Goal: Task Accomplishment & Management: Use online tool/utility

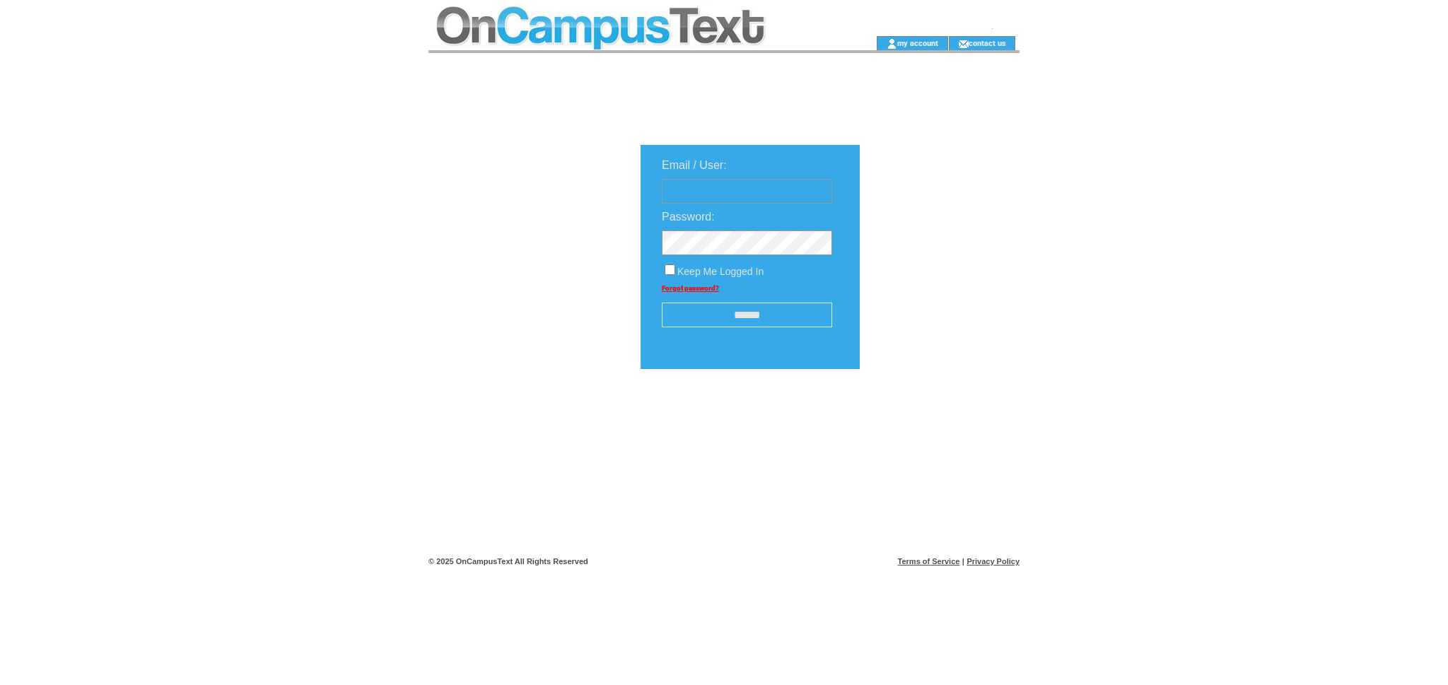
type input "**********"
click at [739, 322] on input "******" at bounding box center [747, 315] width 170 height 25
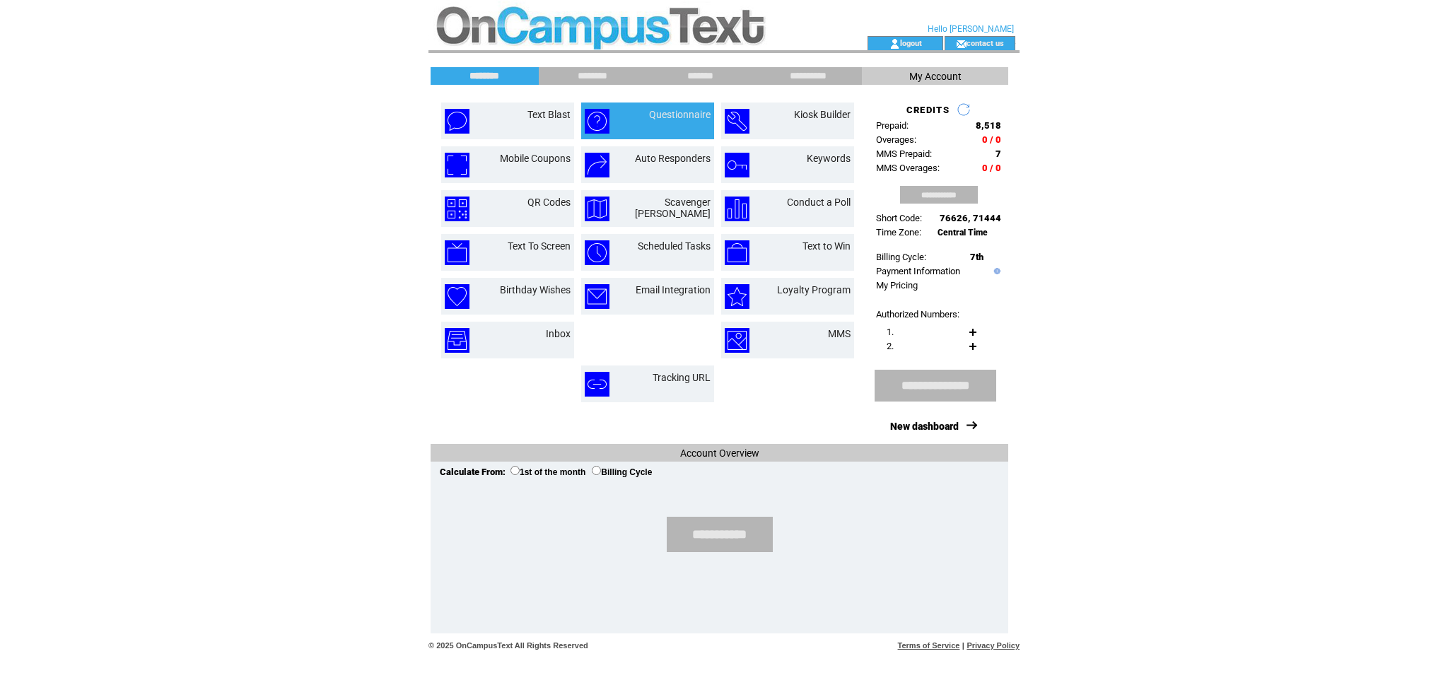
click at [593, 135] on td "Questionnaire" at bounding box center [647, 120] width 133 height 37
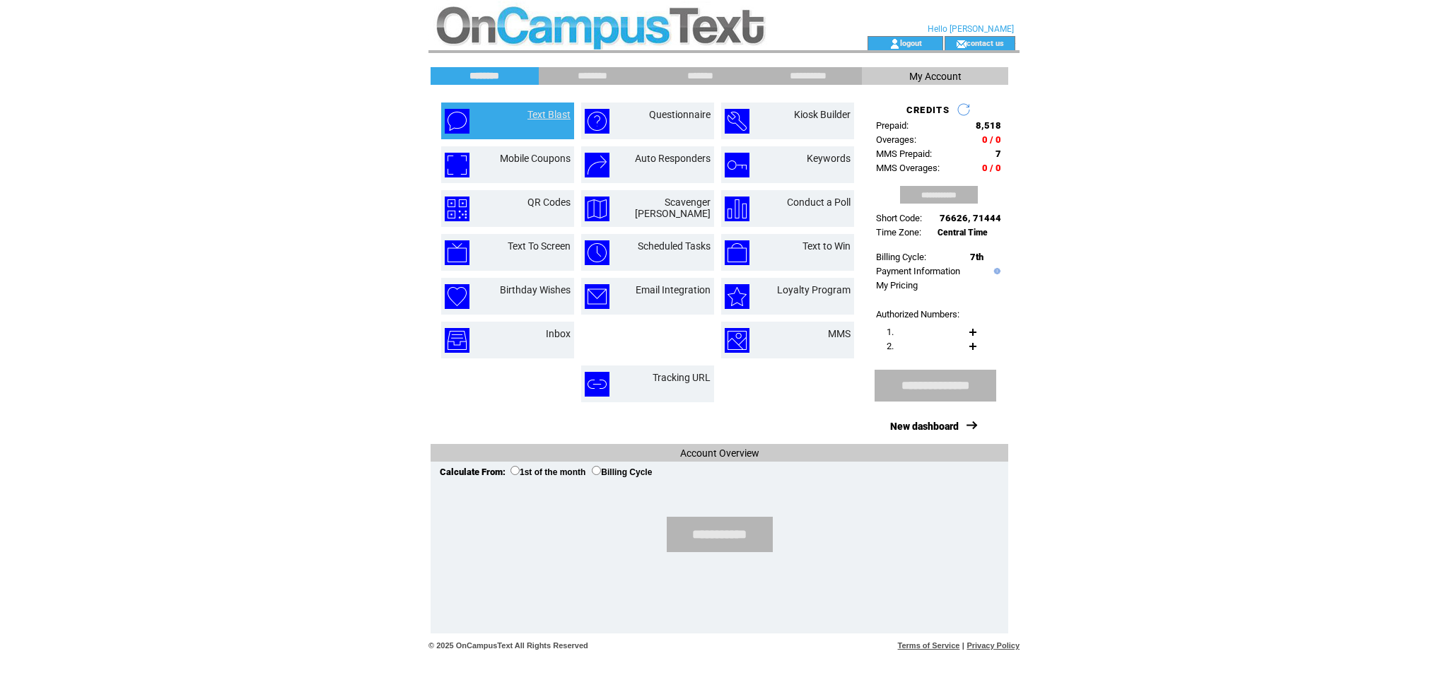
click at [546, 117] on link "Text Blast" at bounding box center [548, 114] width 43 height 11
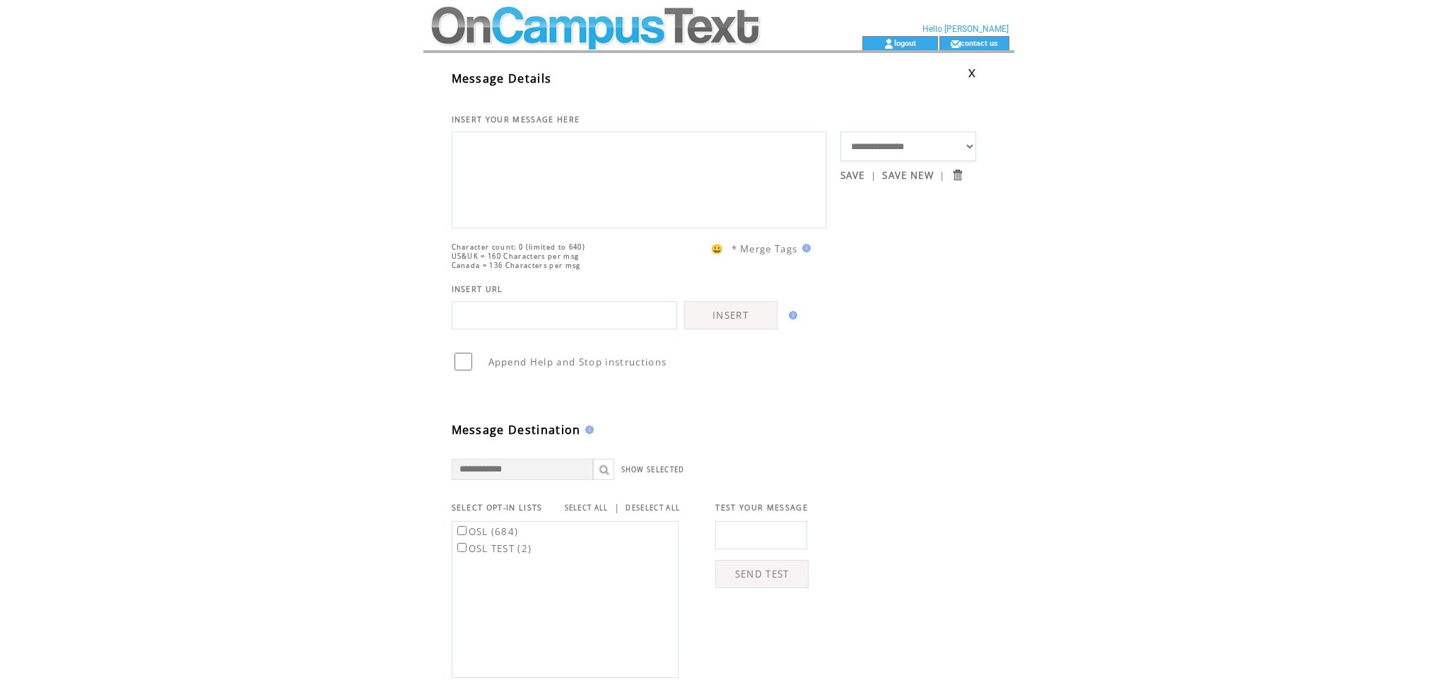
click at [544, 168] on textarea at bounding box center [638, 178] width 359 height 85
type textarea "*"
click at [712, 255] on span "😀" at bounding box center [717, 248] width 13 height 13
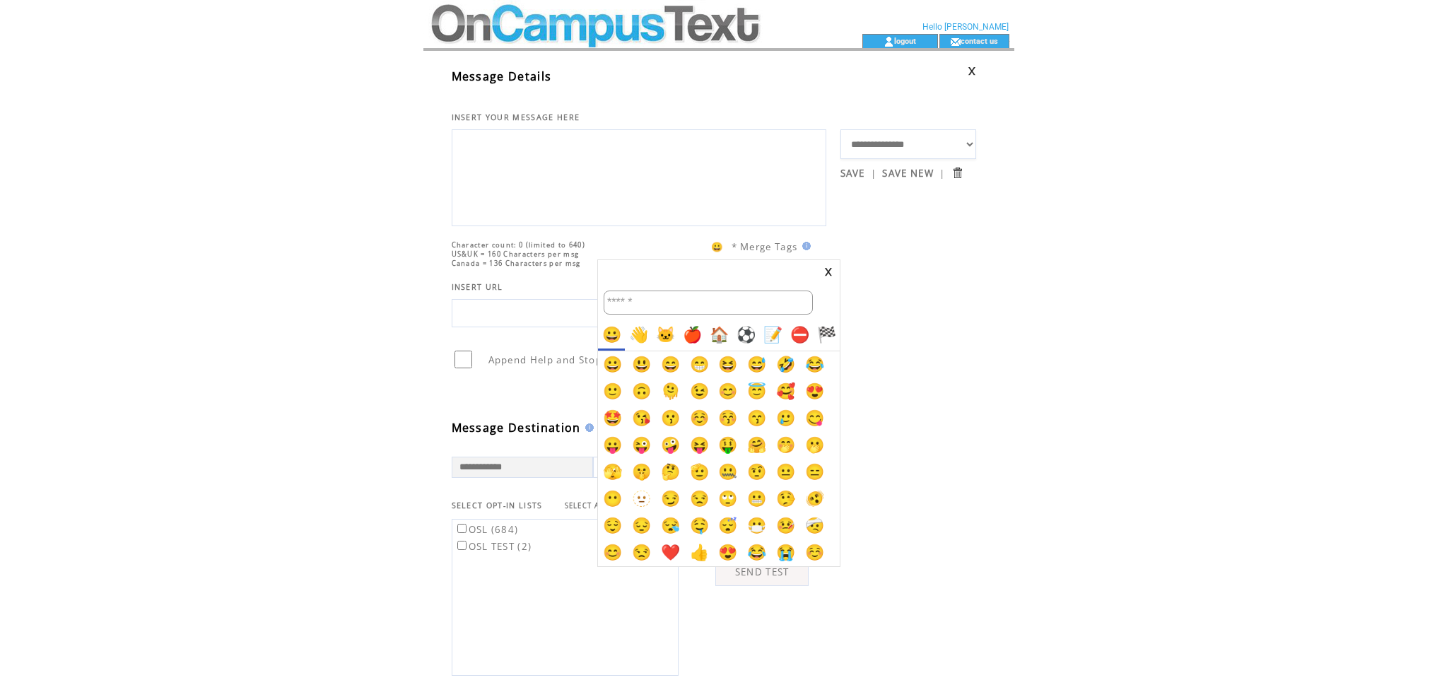
scroll to position [3, 0]
click at [1066, 364] on div at bounding box center [718, 339] width 1437 height 685
click at [822, 269] on td at bounding box center [719, 270] width 242 height 23
click at [830, 267] on link at bounding box center [828, 270] width 8 height 9
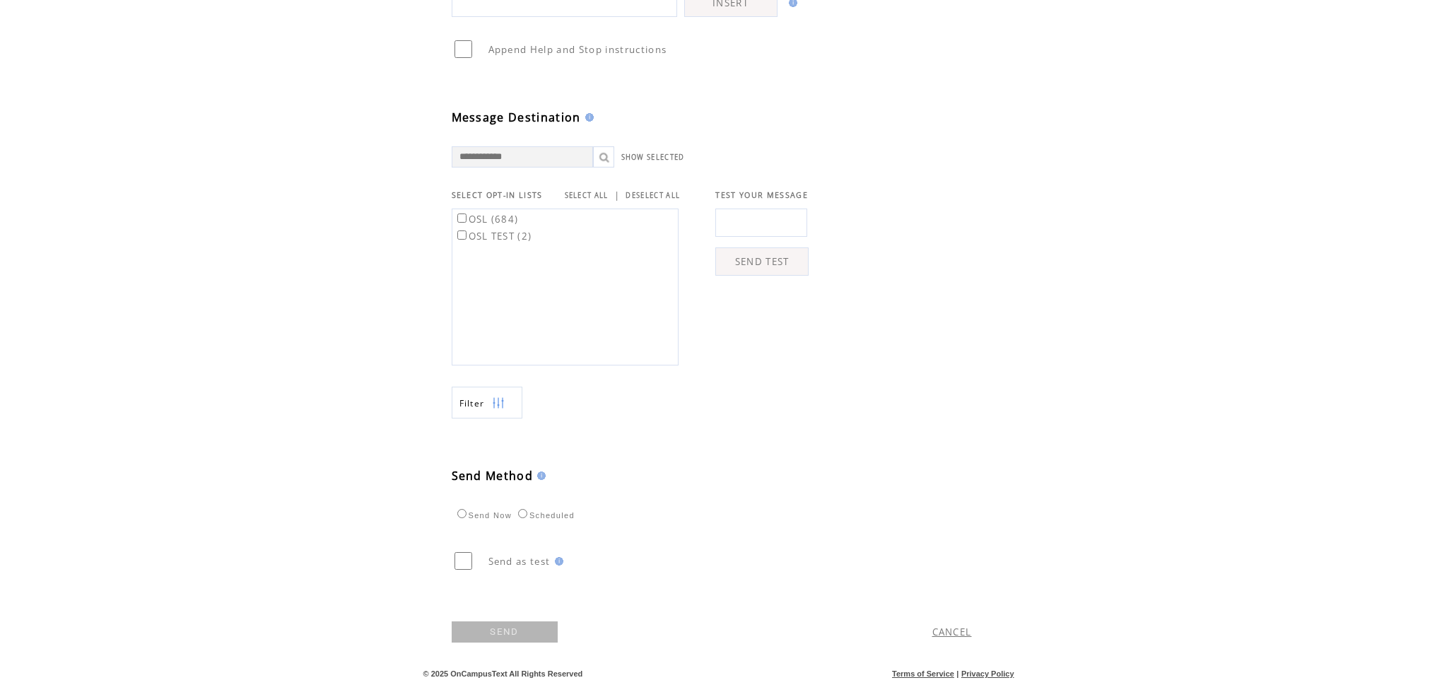
scroll to position [319, 0]
click at [477, 225] on label "OSL (684)" at bounding box center [486, 219] width 64 height 13
click at [489, 225] on label "OSL (684)" at bounding box center [486, 219] width 64 height 13
click at [765, 237] on input "text" at bounding box center [761, 223] width 92 height 28
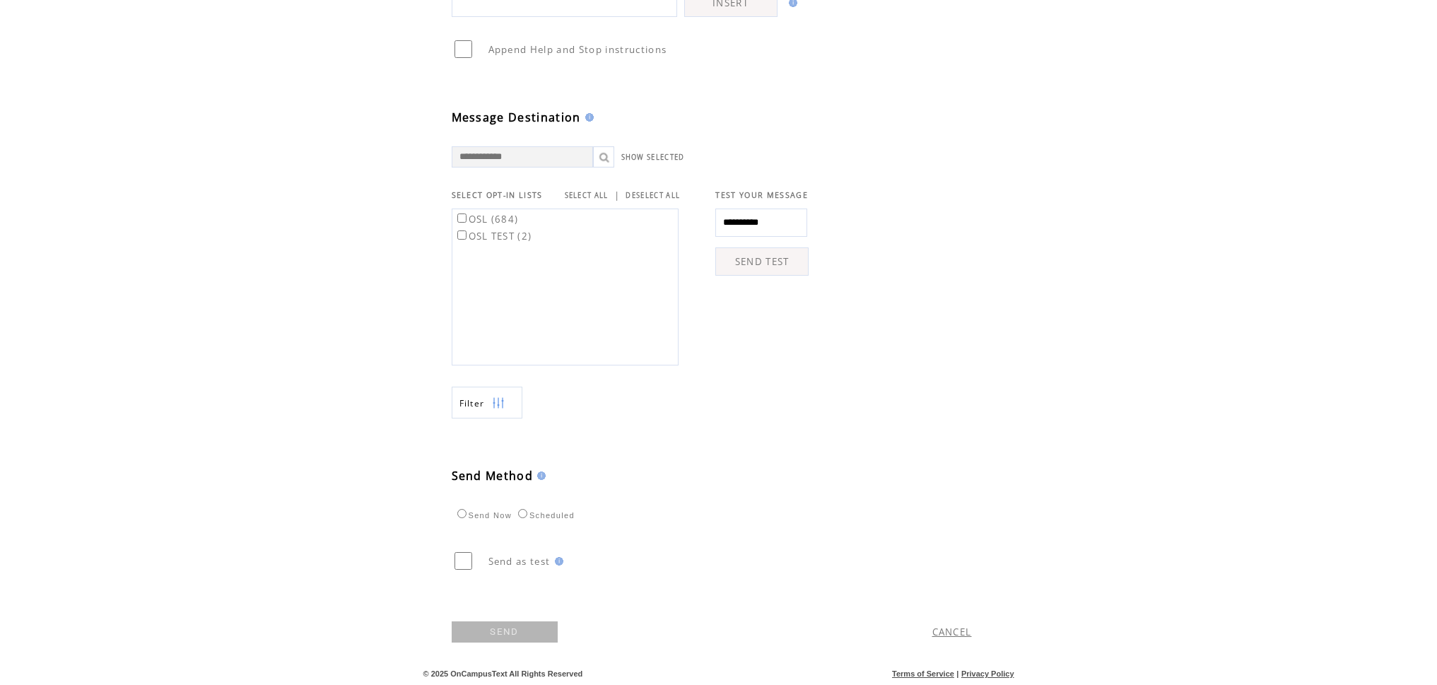
type input "**********"
click at [710, 496] on td "Send Now Scheduled" at bounding box center [646, 502] width 389 height 38
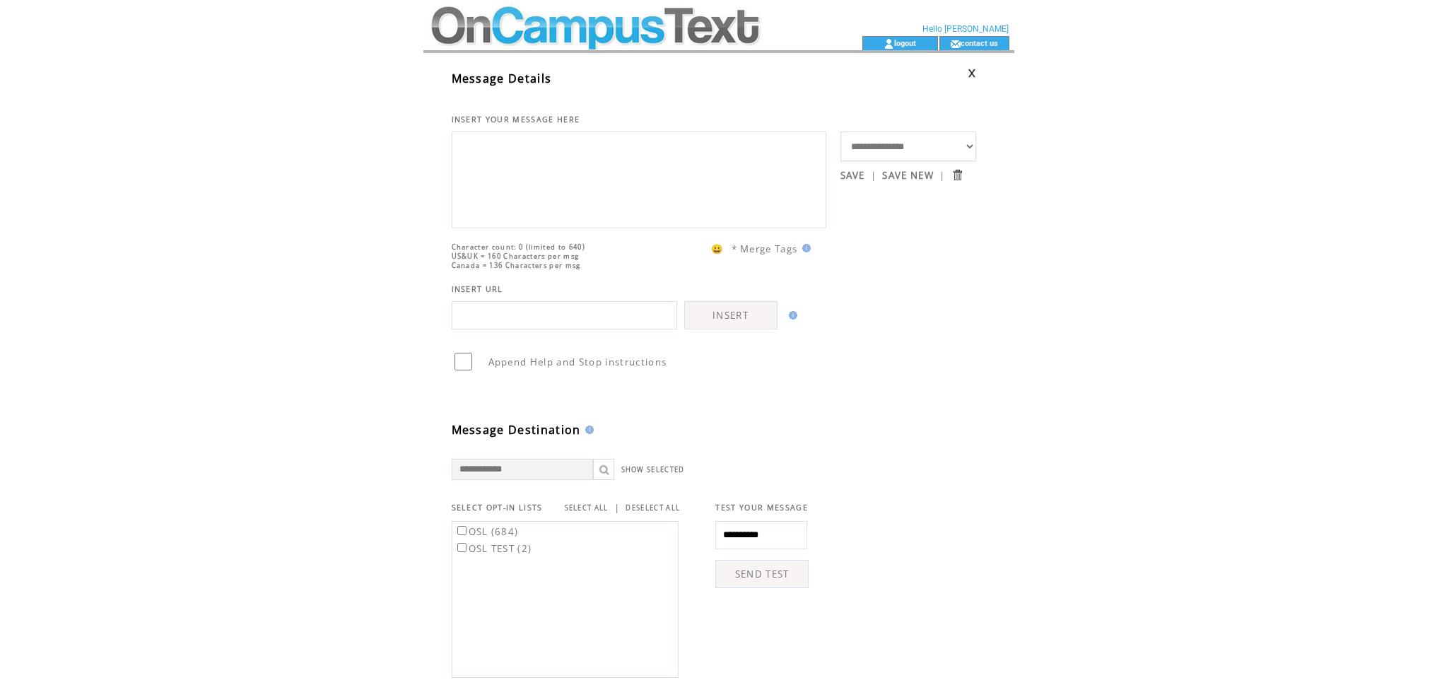
click at [578, 204] on textarea at bounding box center [638, 178] width 359 height 85
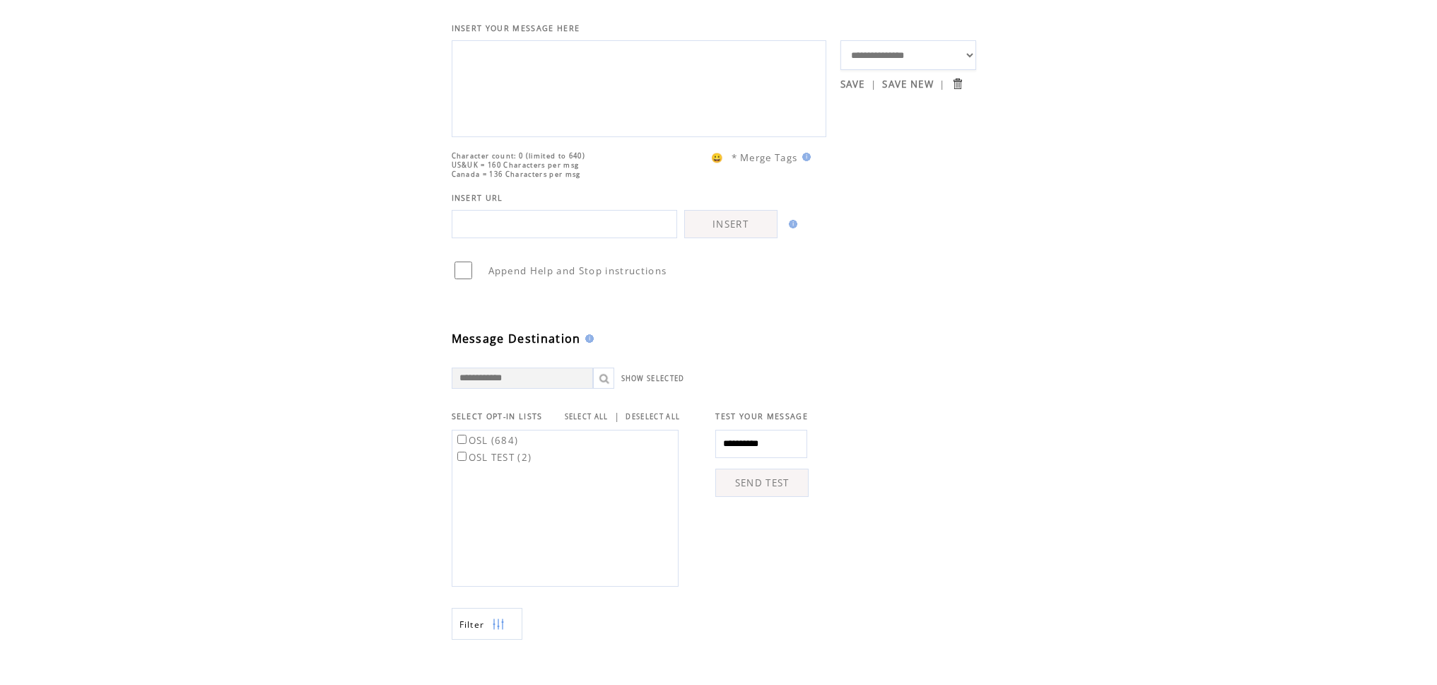
click at [608, 100] on textarea at bounding box center [638, 87] width 359 height 85
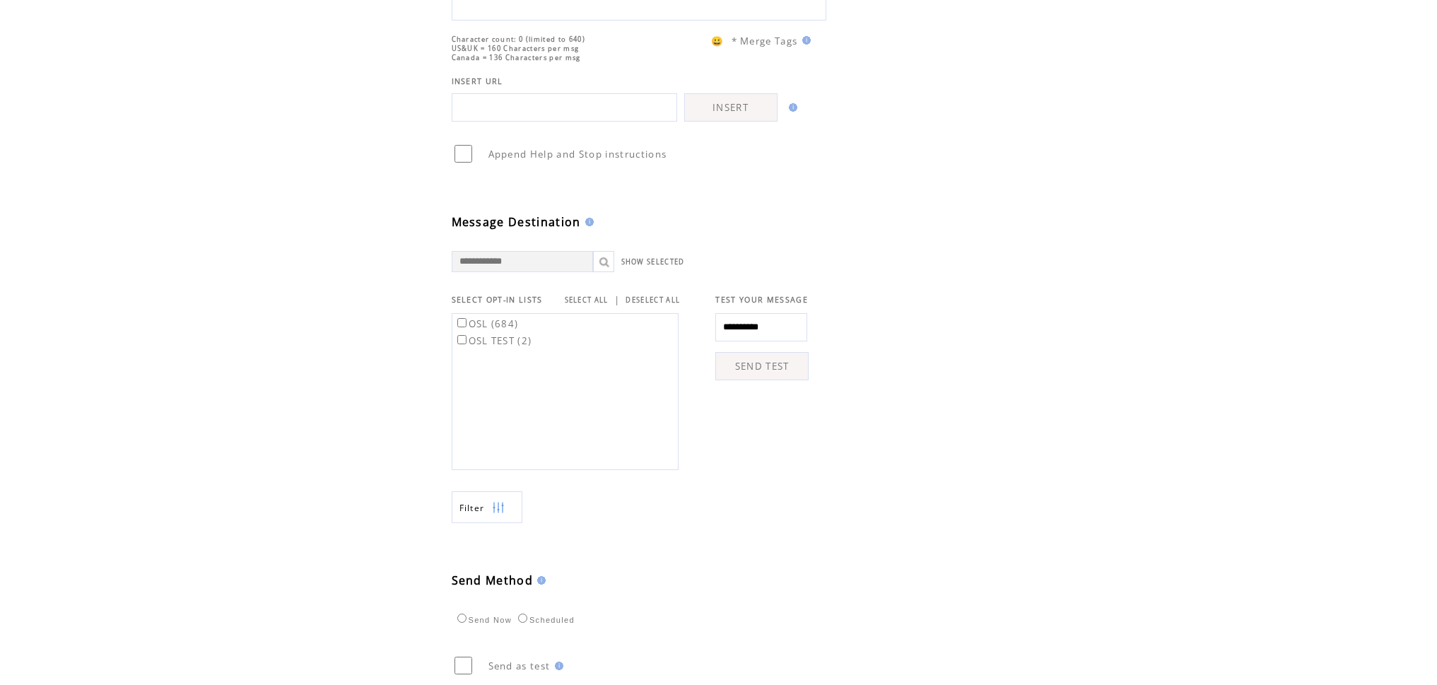
scroll to position [218, 0]
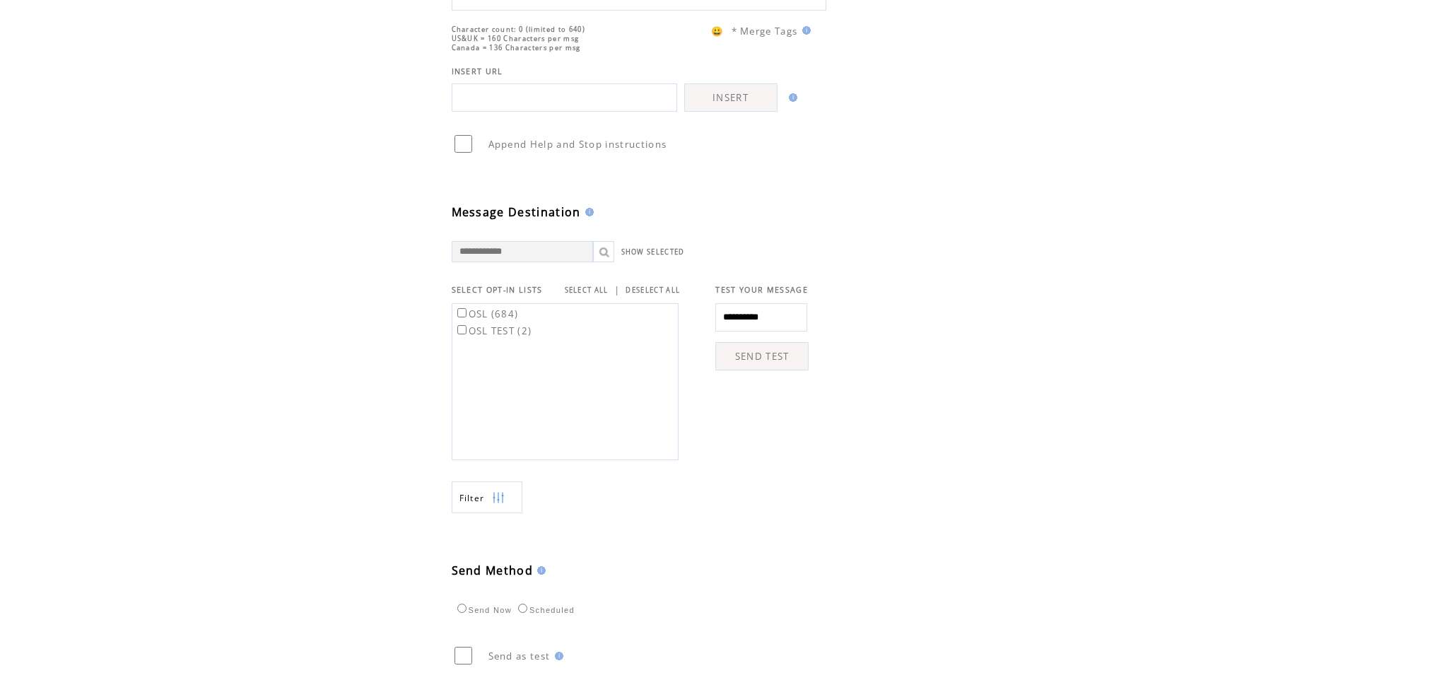
click at [481, 320] on label "OSL (684)" at bounding box center [486, 313] width 64 height 13
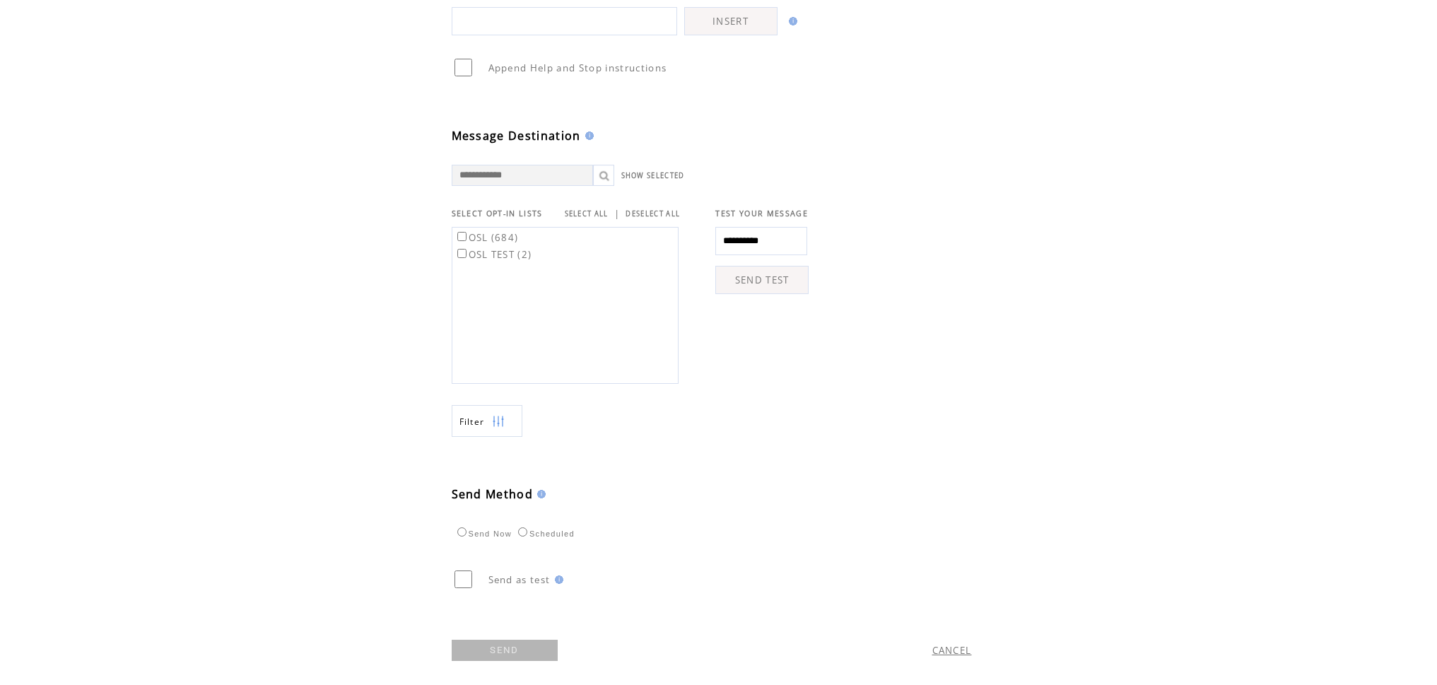
scroll to position [334, 0]
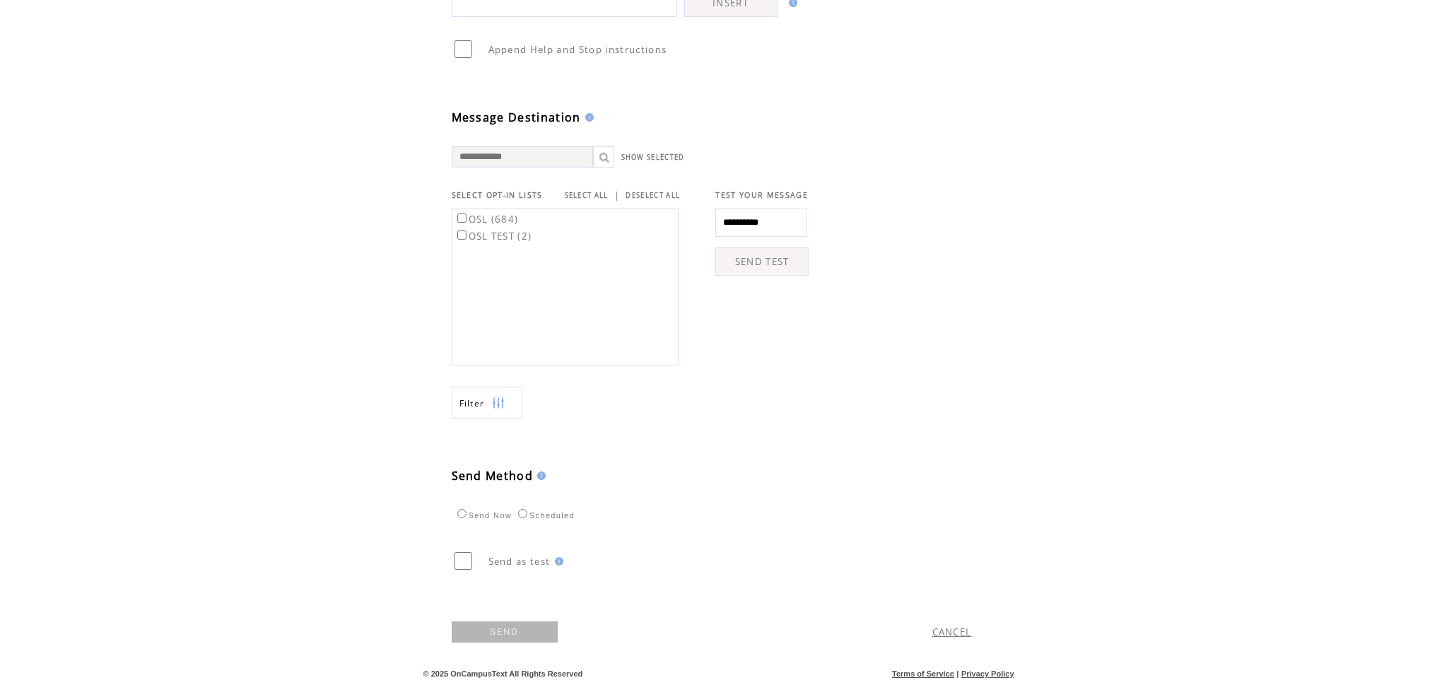
click at [547, 514] on label "Scheduled" at bounding box center [545, 515] width 60 height 8
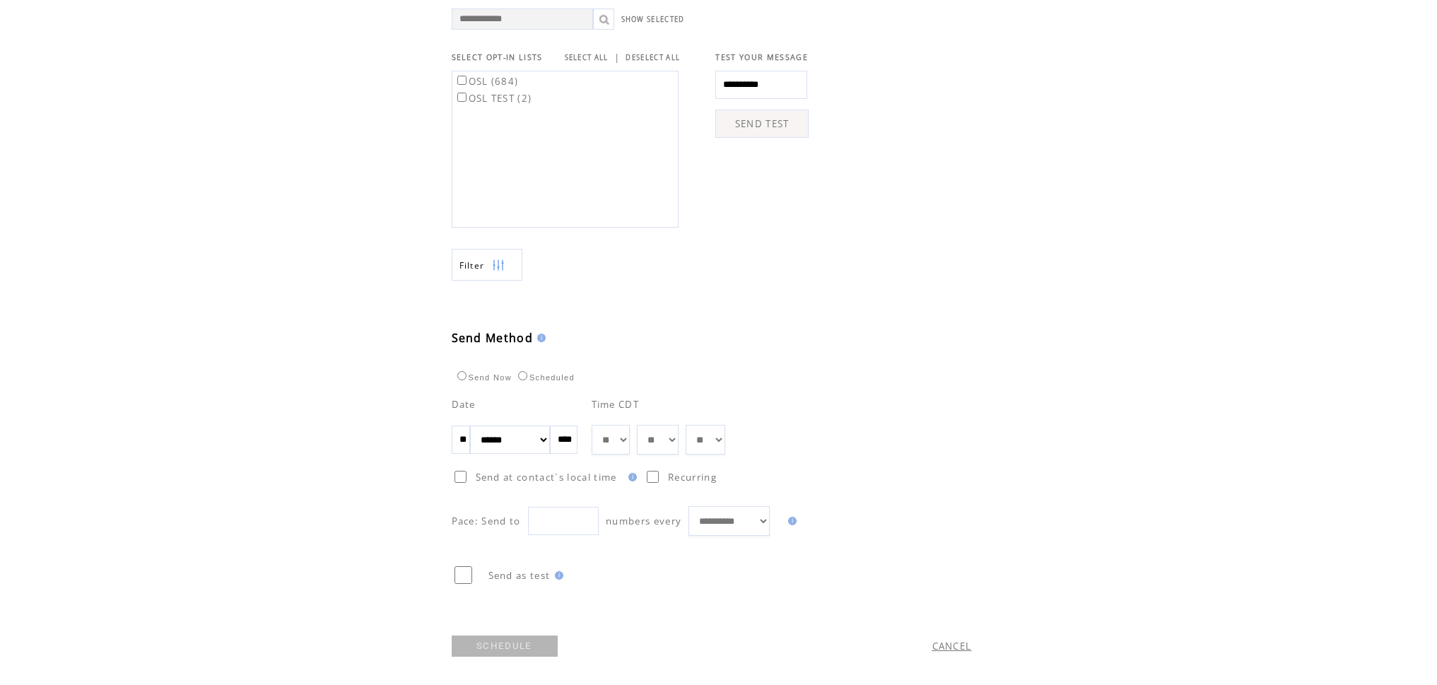
scroll to position [486, 0]
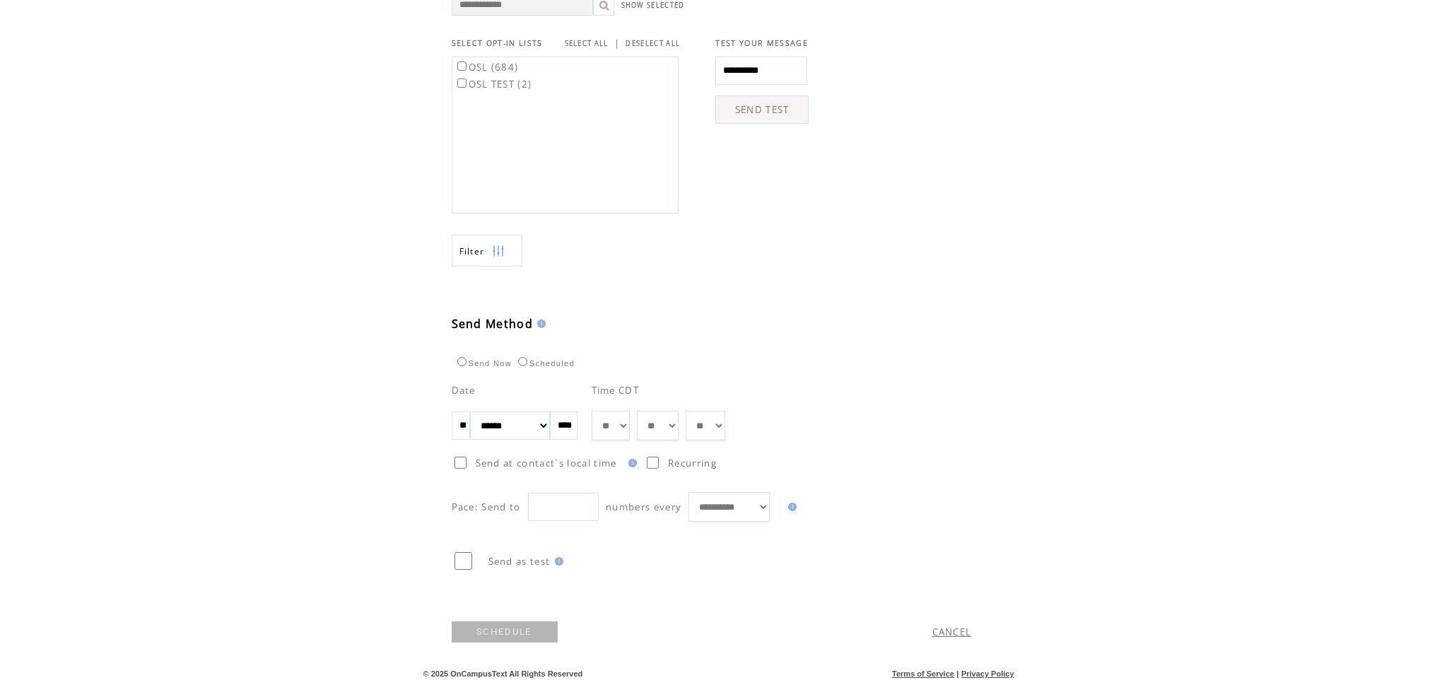
click at [476, 364] on label "Send Now" at bounding box center [483, 363] width 58 height 8
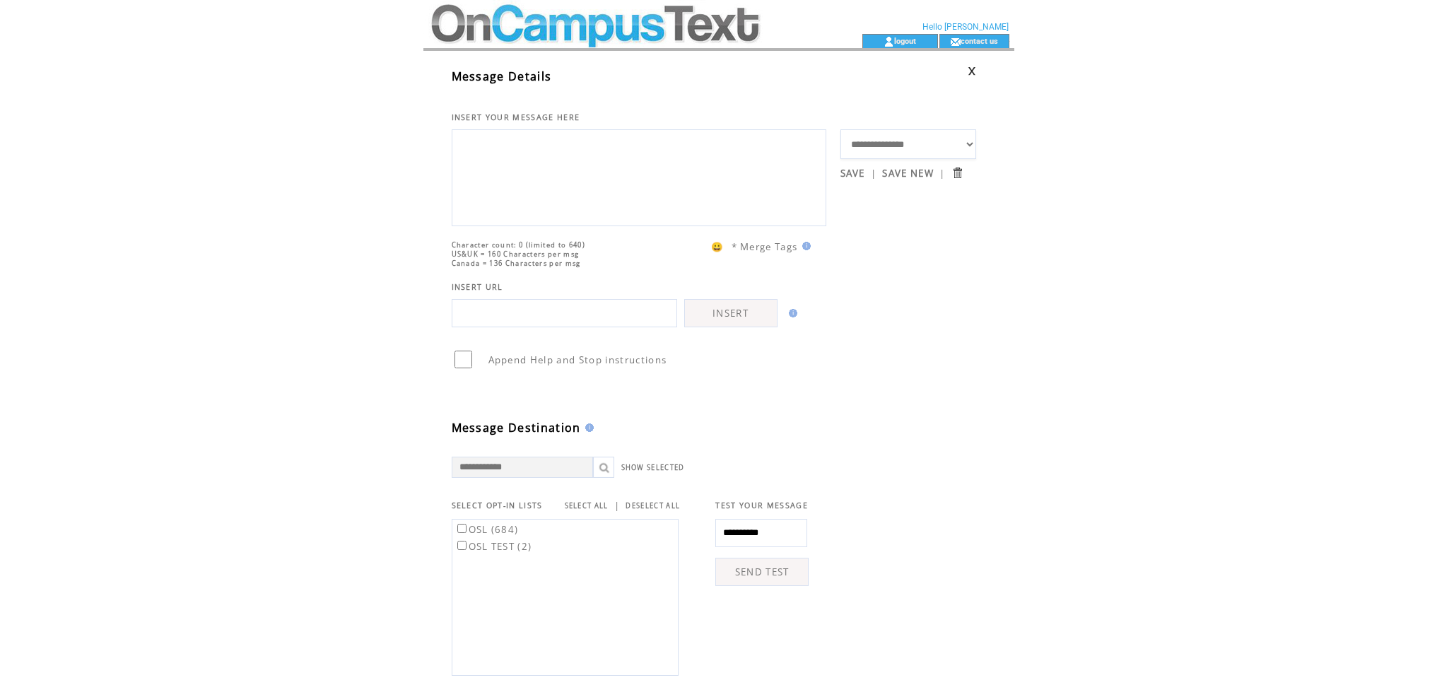
scroll to position [0, 0]
click at [969, 71] on link at bounding box center [972, 73] width 8 height 9
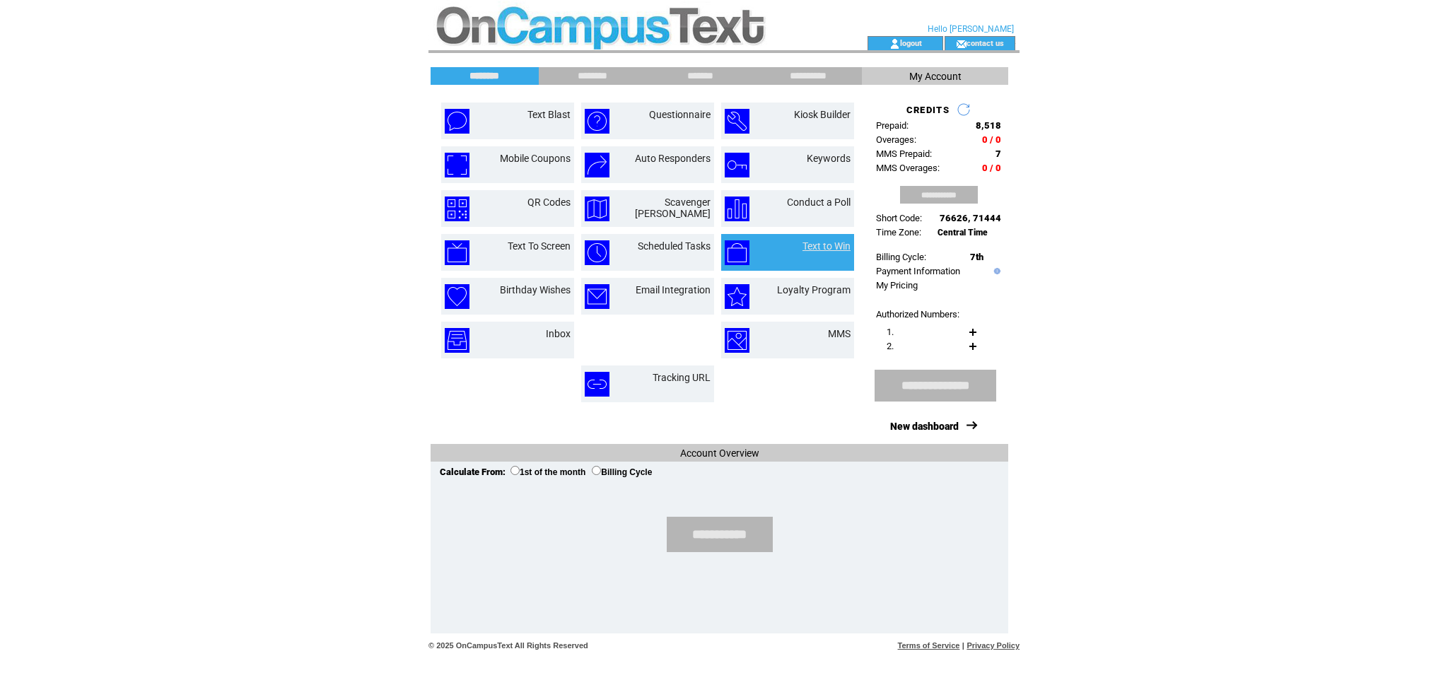
click at [825, 243] on link "Text to Win" at bounding box center [826, 245] width 48 height 11
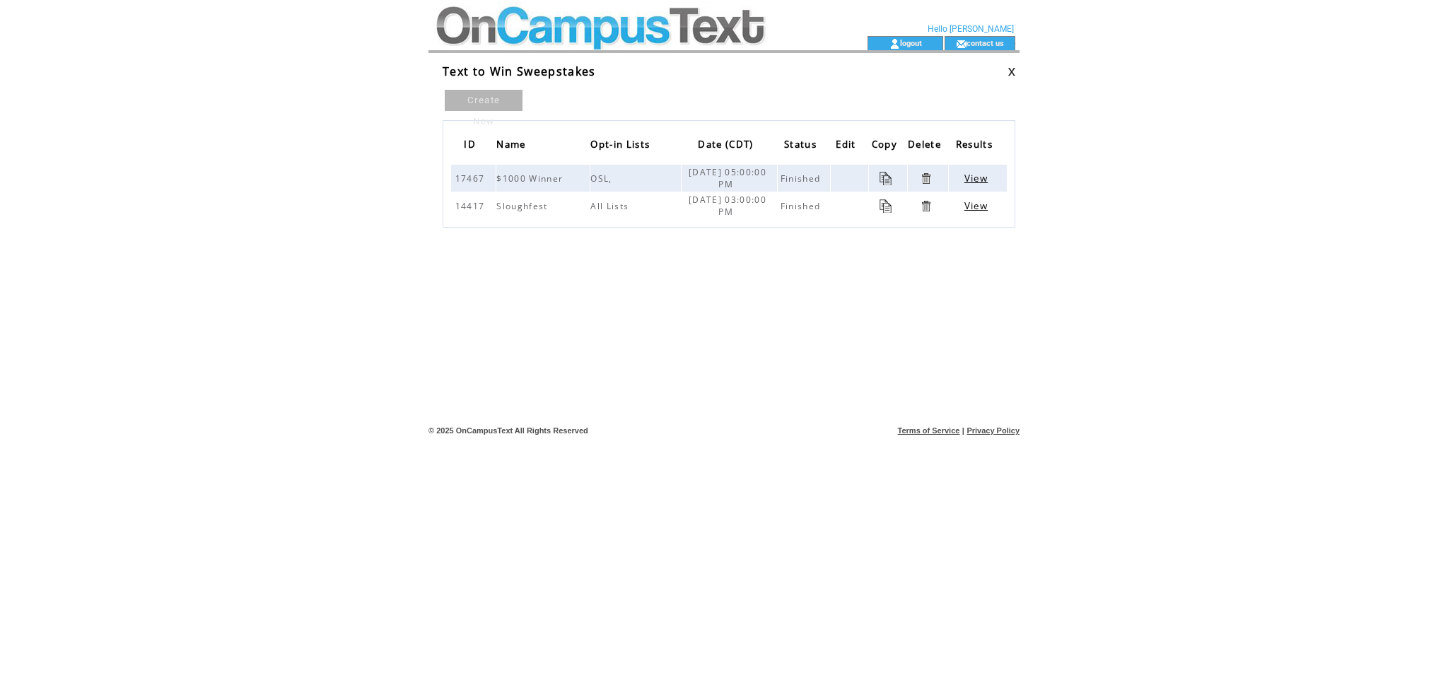
click at [453, 102] on link "Create New" at bounding box center [484, 100] width 78 height 21
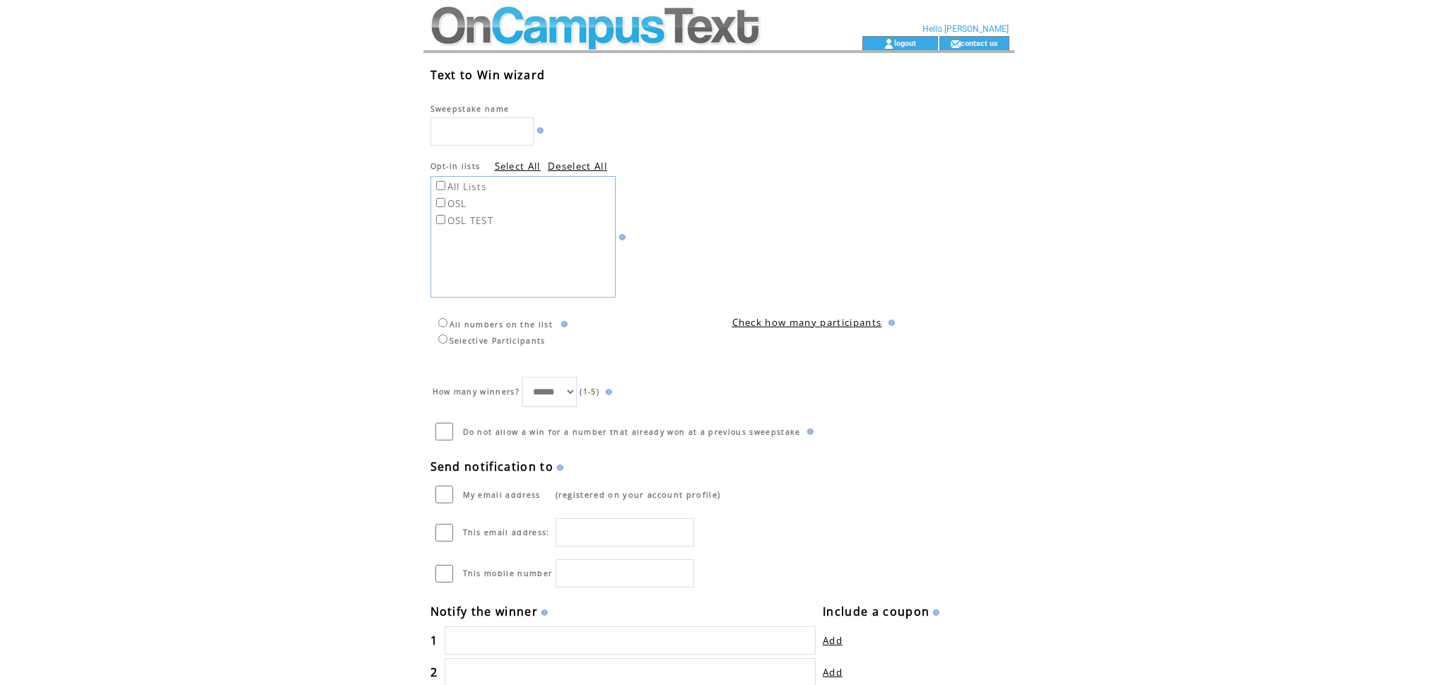
click at [454, 201] on label "OSL" at bounding box center [450, 203] width 34 height 13
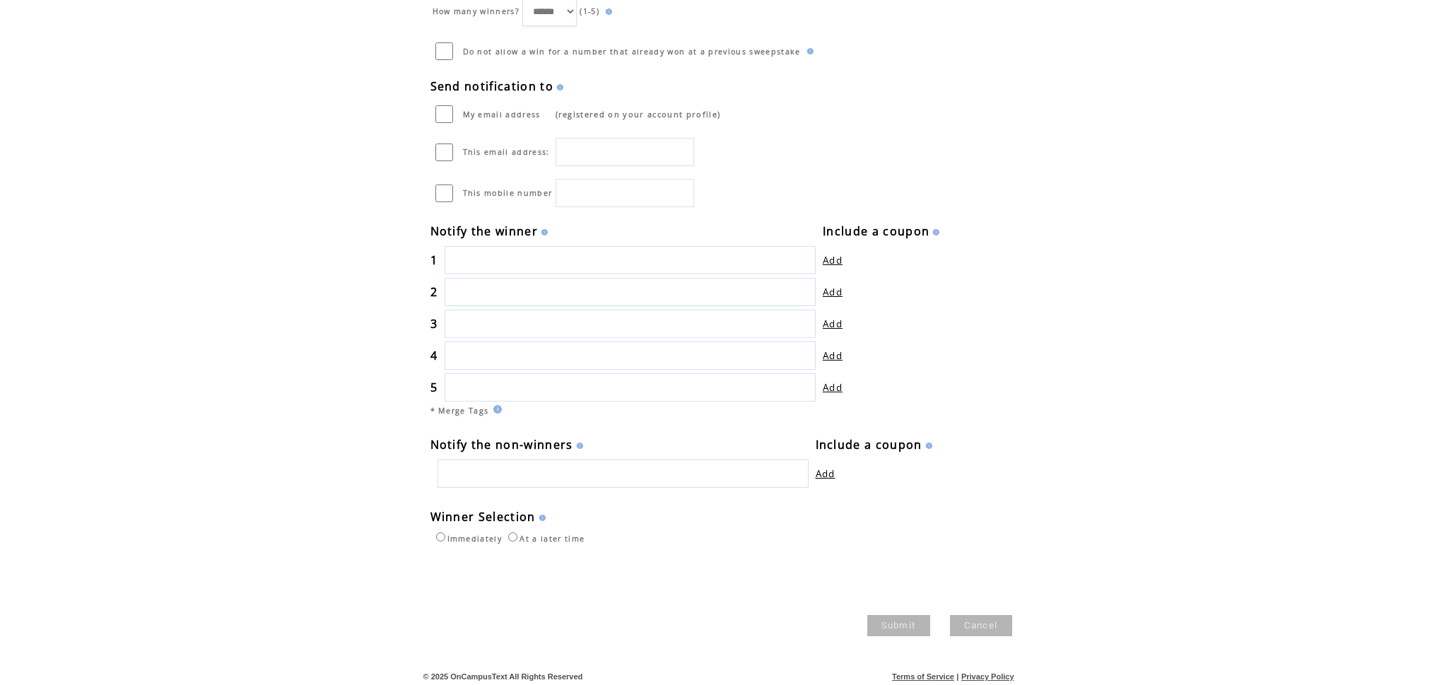
scroll to position [382, 0]
click at [978, 621] on link "Cancel" at bounding box center [981, 623] width 62 height 21
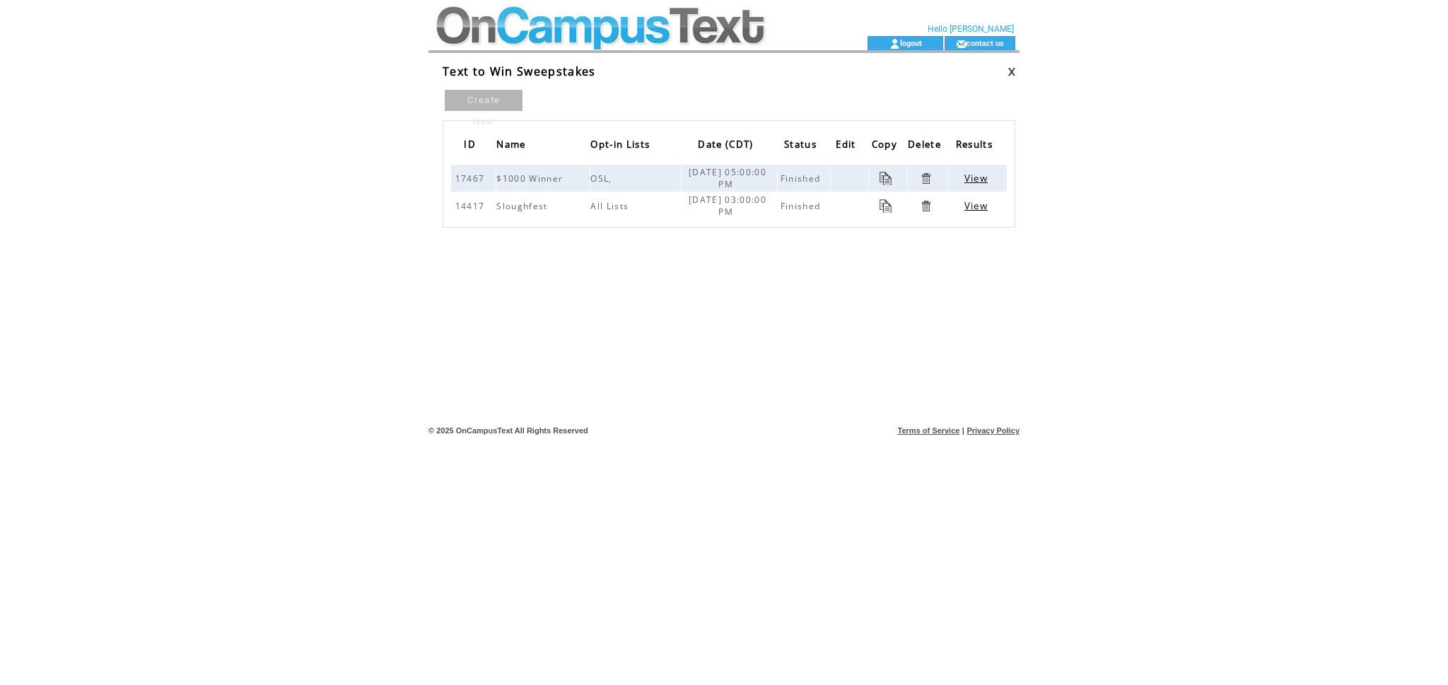
click at [1015, 74] on link at bounding box center [1011, 71] width 8 height 9
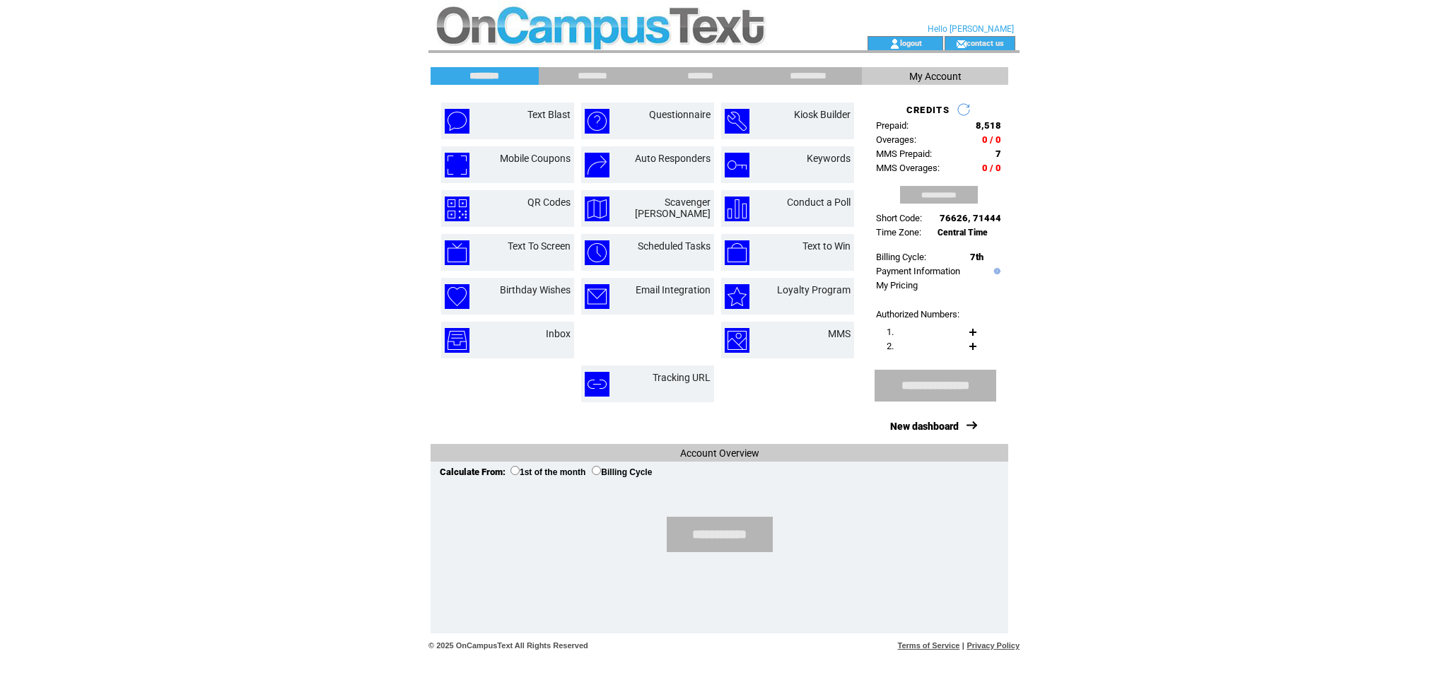
click at [397, 225] on html "**********" at bounding box center [724, 342] width 1448 height 685
